Goal: Task Accomplishment & Management: Manage account settings

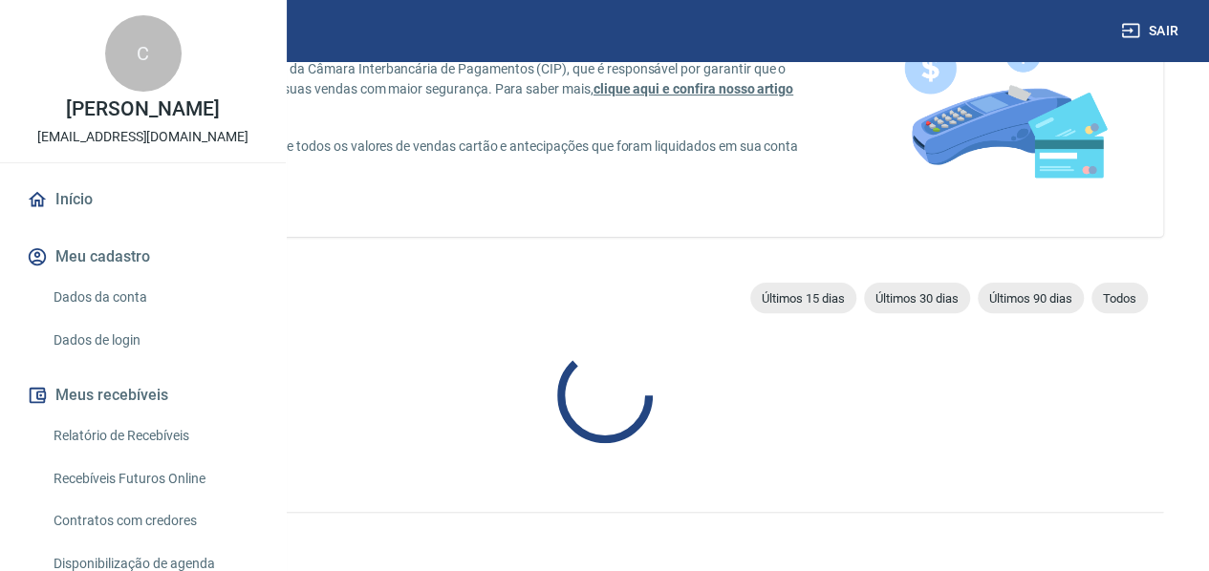
scroll to position [193, 0]
click at [198, 534] on link "Vindi Pagamentos" at bounding box center [144, 537] width 108 height 15
